Goal: Task Accomplishment & Management: Manage account settings

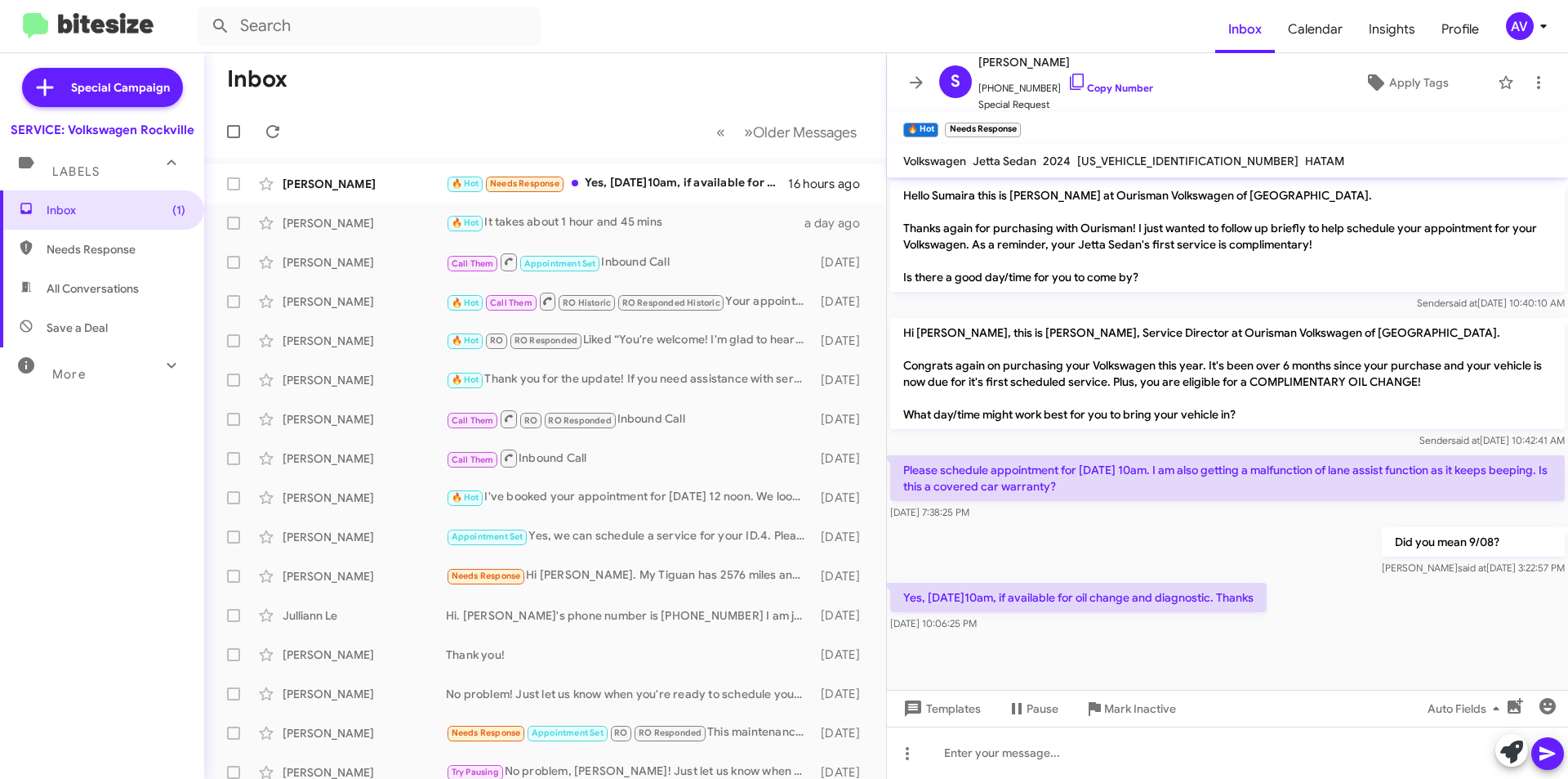
drag, startPoint x: 1022, startPoint y: 600, endPoint x: 948, endPoint y: 590, distance: 74.7
drag, startPoint x: 948, startPoint y: 590, endPoint x: 1128, endPoint y: 637, distance: 186.0
click at [1128, 637] on div at bounding box center [1227, 645] width 681 height 20
click at [922, 86] on icon at bounding box center [916, 83] width 20 height 20
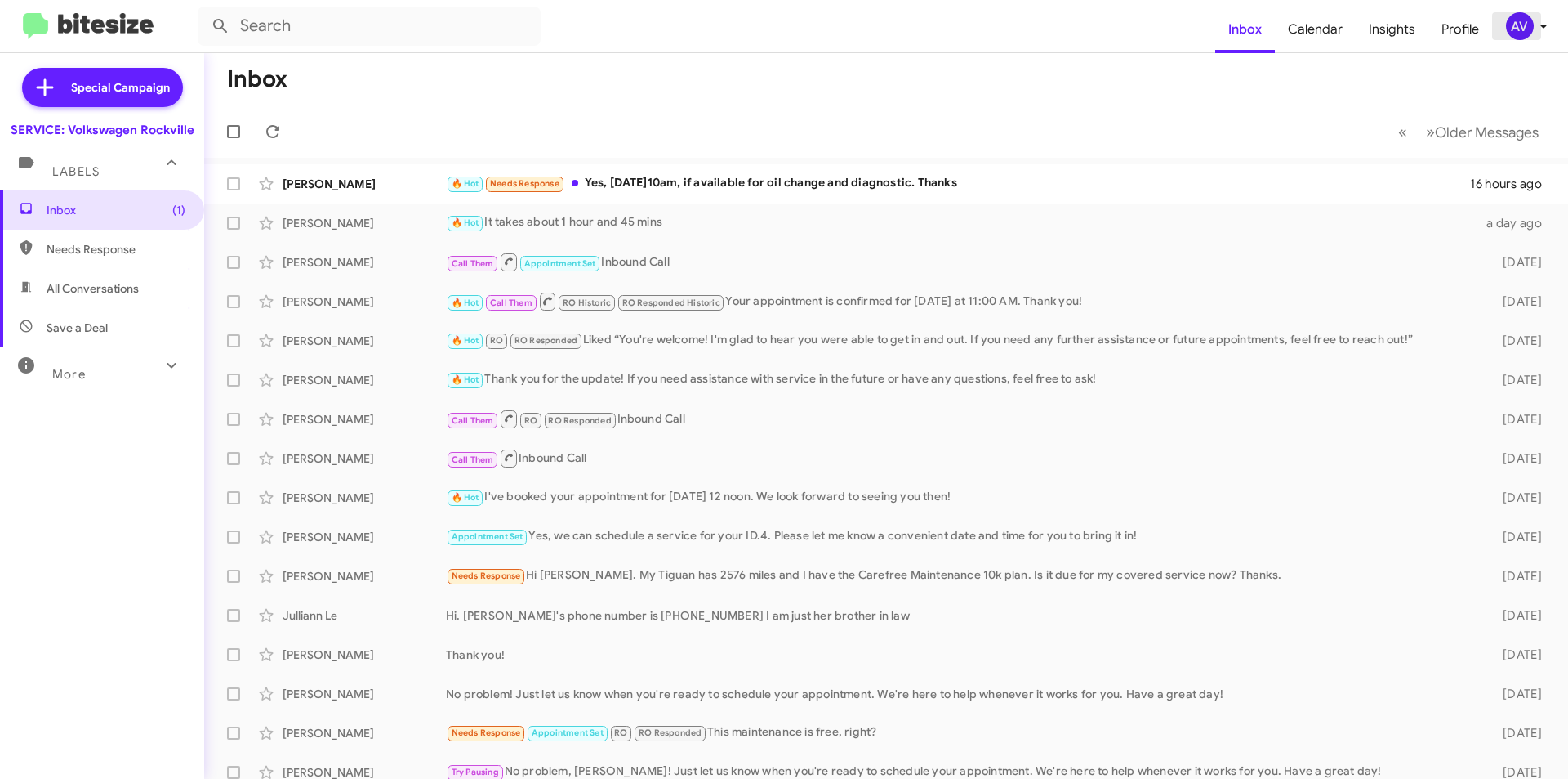
click at [1544, 20] on icon at bounding box center [1544, 26] width 20 height 20
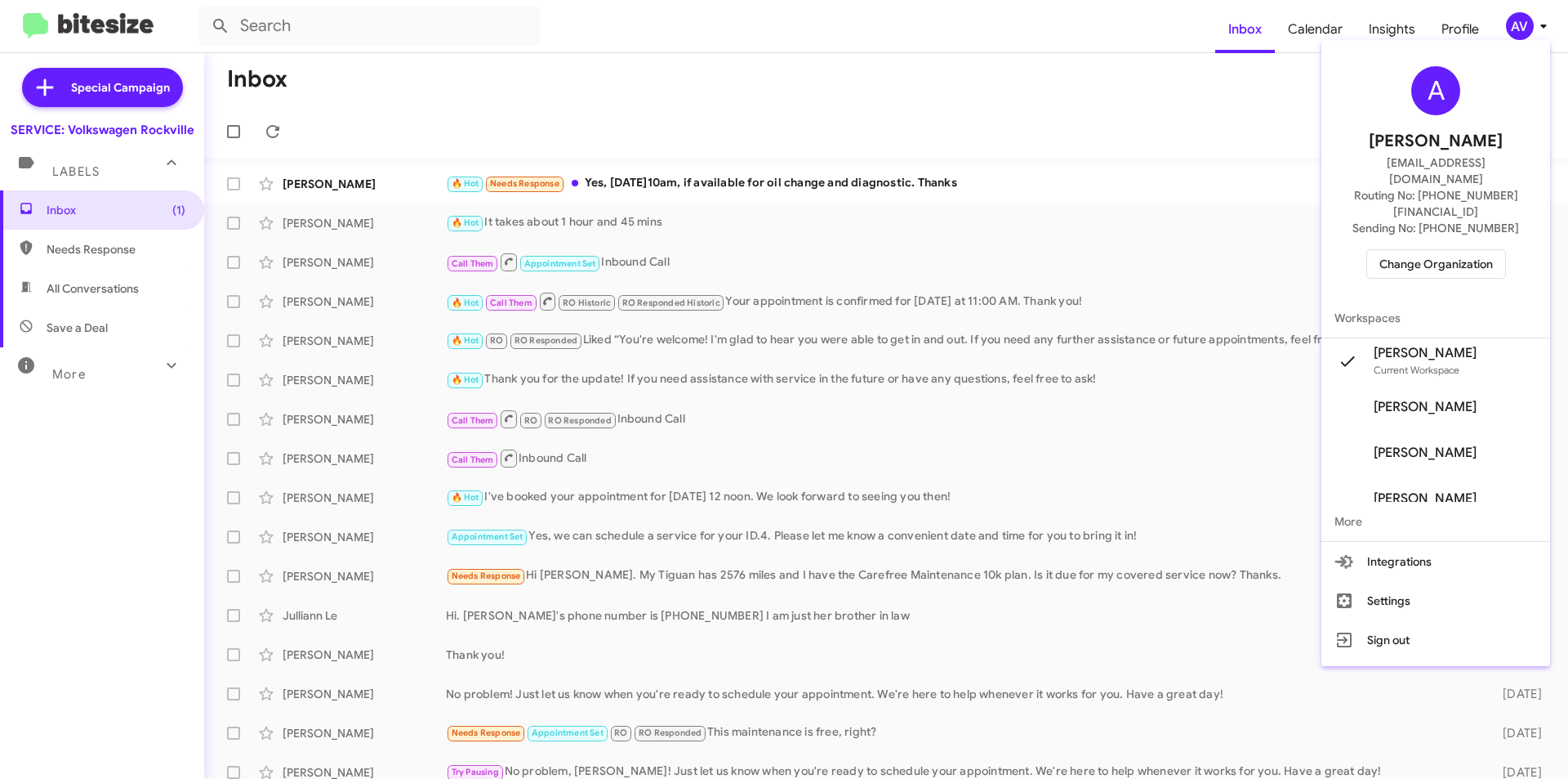
click at [1426, 250] on span "Change Organization" at bounding box center [1436, 264] width 113 height 27
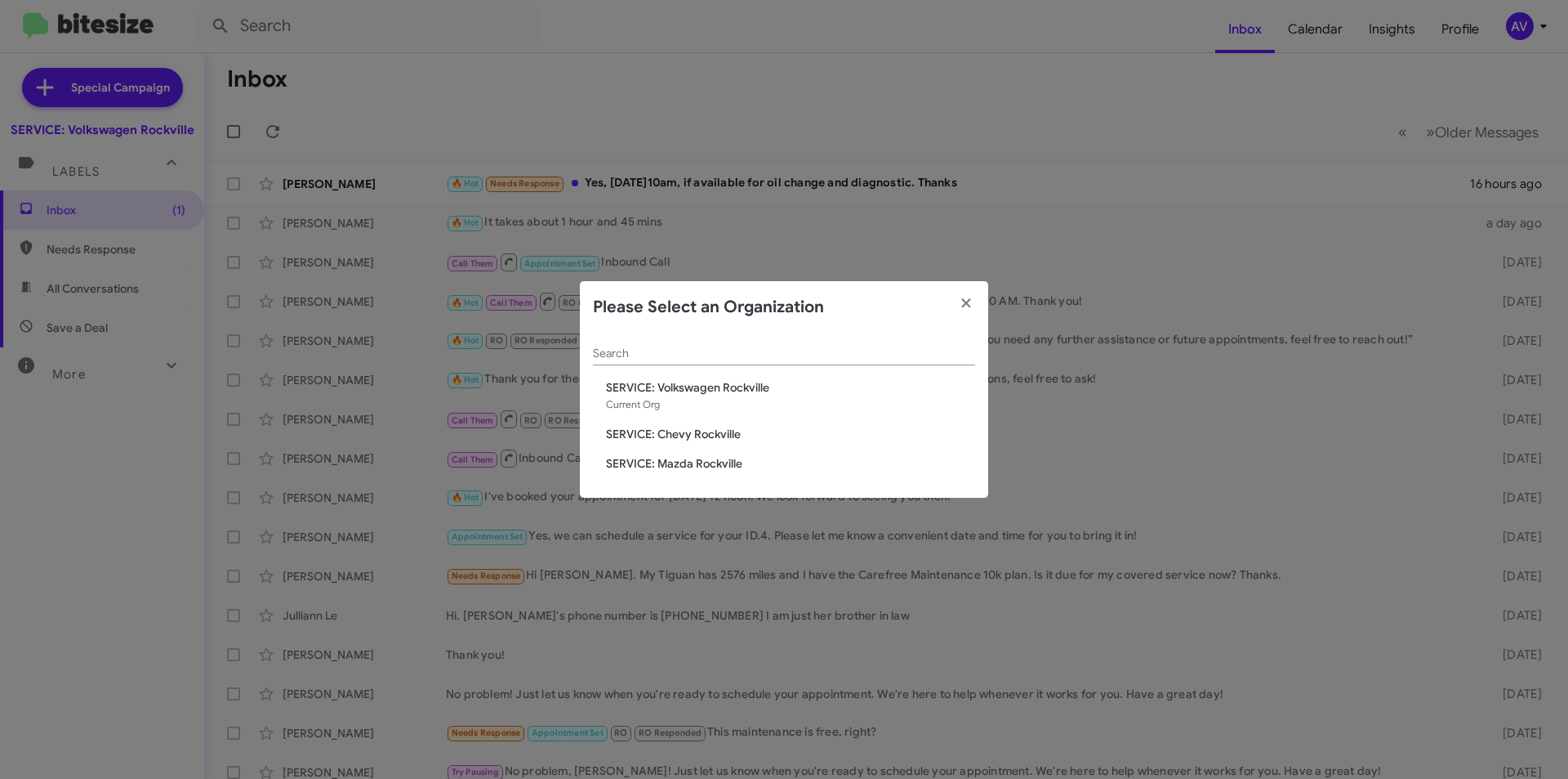
click at [635, 425] on div "Search SERVICE: Volkswagen [GEOGRAPHIC_DATA] Current Org SERVICE: Chevy [GEOGRA…" at bounding box center [784, 416] width 409 height 165
click at [704, 433] on span "SERVICE: Chevy Rockville" at bounding box center [790, 433] width 369 height 17
